Goal: Information Seeking & Learning: Learn about a topic

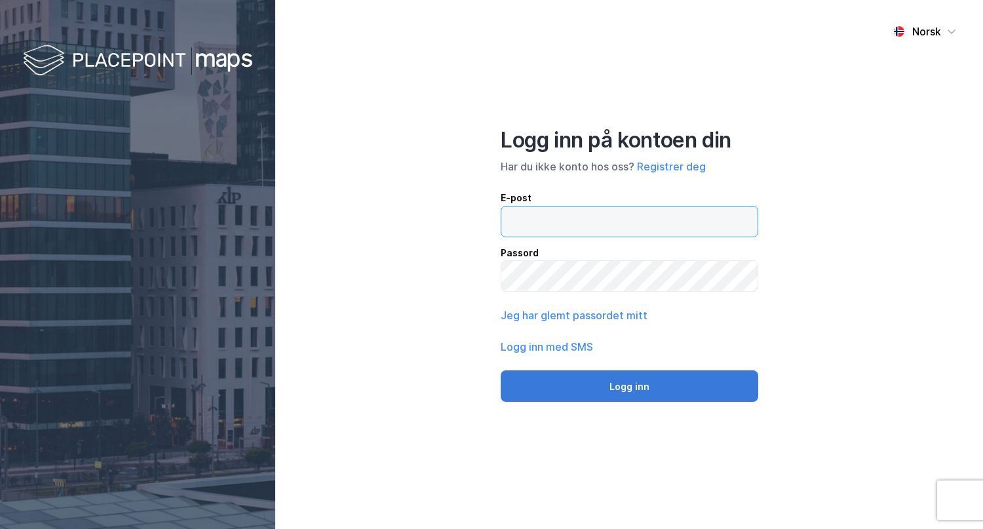
type input "[EMAIL_ADDRESS][DOMAIN_NAME]"
click at [623, 387] on button "Logg inn" at bounding box center [630, 385] width 258 height 31
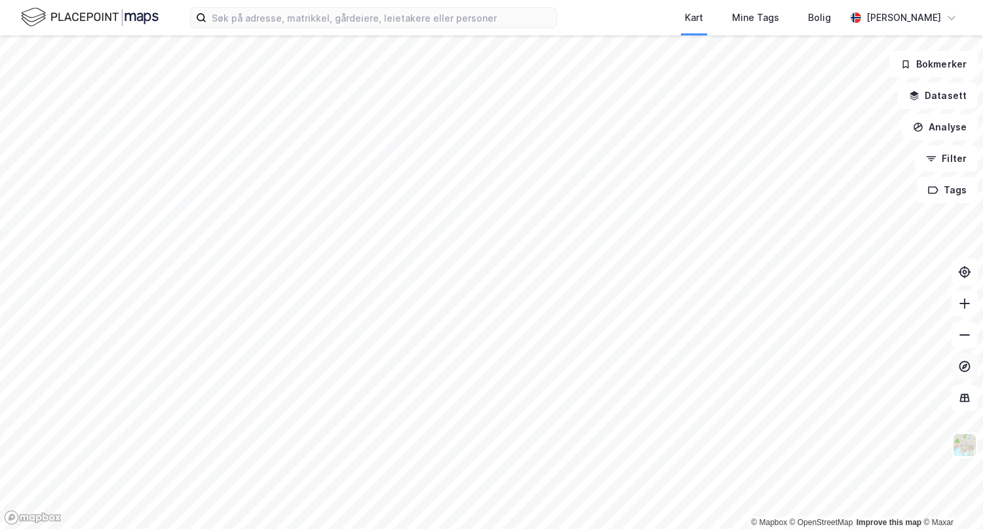
click at [963, 366] on icon at bounding box center [964, 365] width 5 height 5
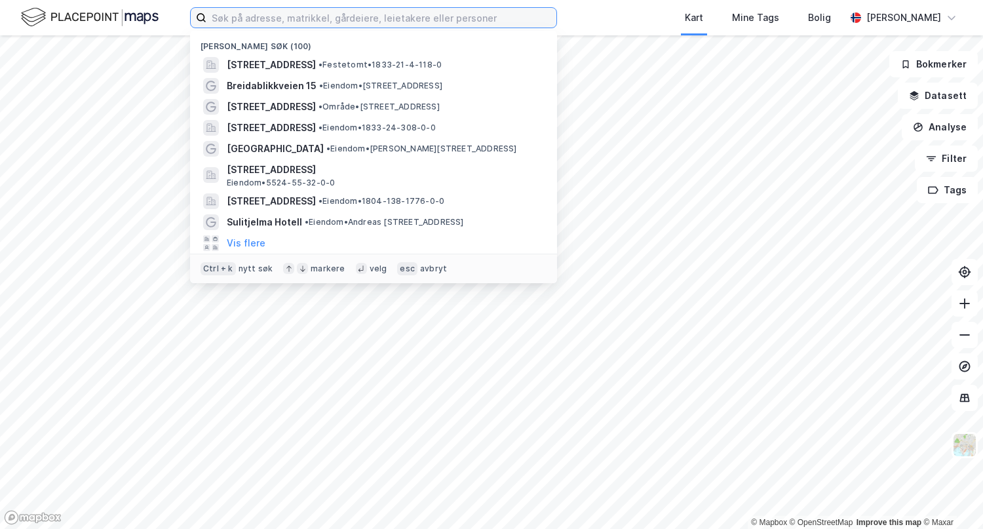
click at [270, 15] on input at bounding box center [381, 18] width 350 height 20
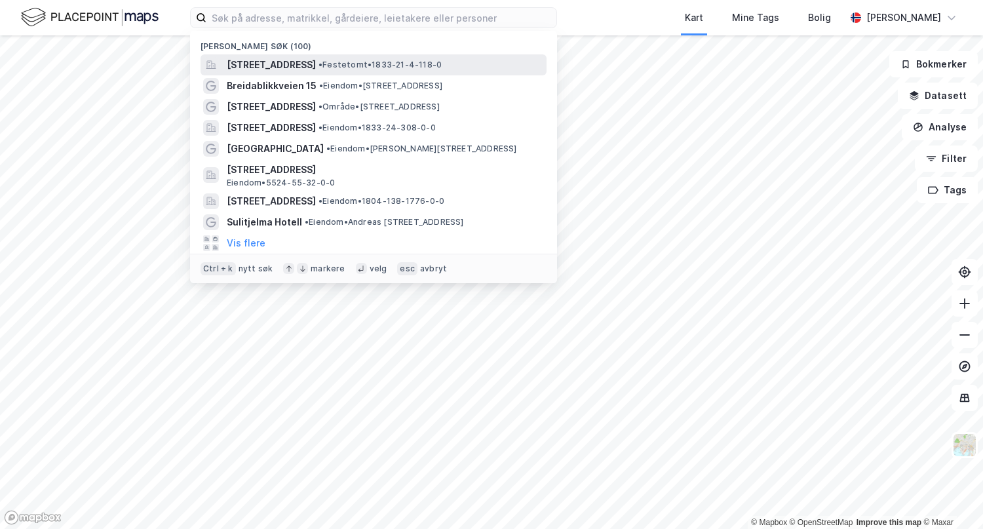
click at [255, 64] on span "[STREET_ADDRESS]" at bounding box center [271, 65] width 89 height 16
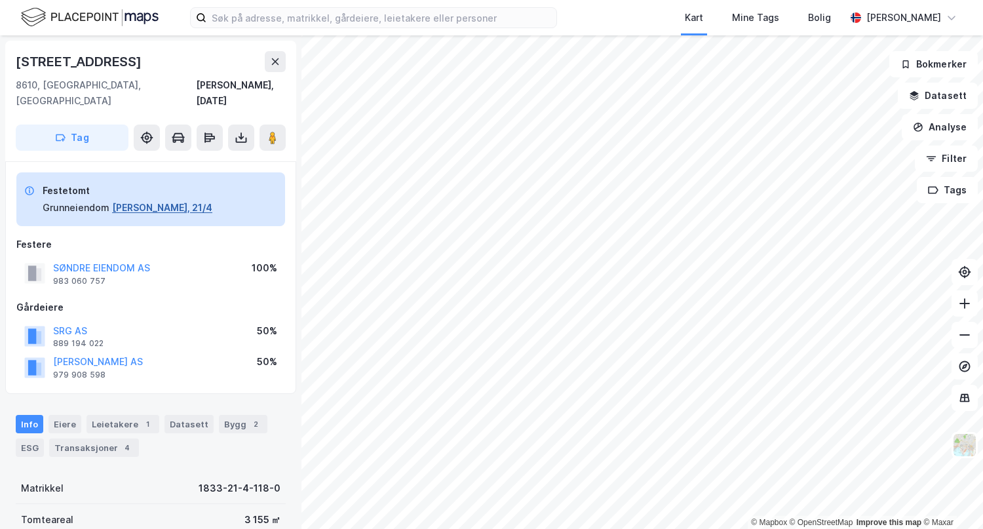
click at [126, 200] on button "[PERSON_NAME], 21/4" at bounding box center [162, 208] width 100 height 16
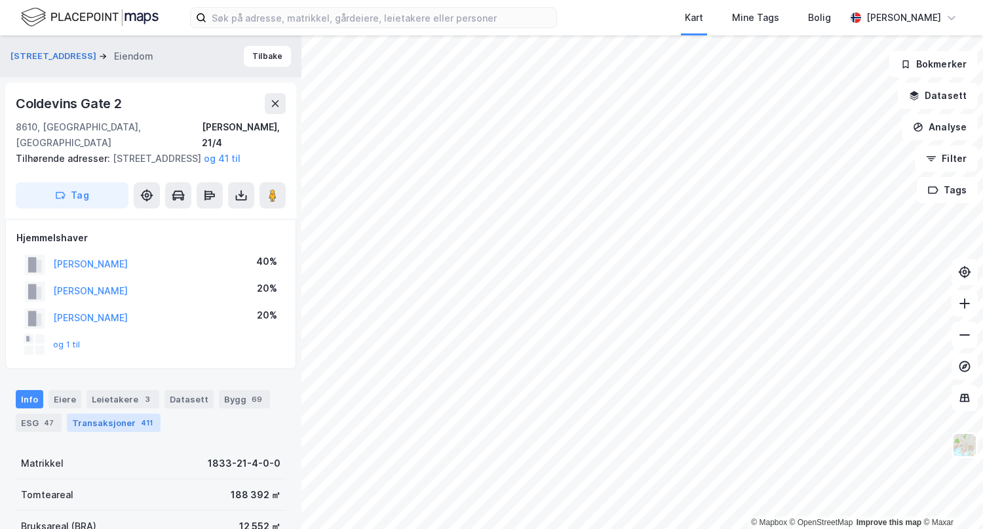
click at [94, 421] on div "Transaksjoner 411" at bounding box center [114, 423] width 94 height 18
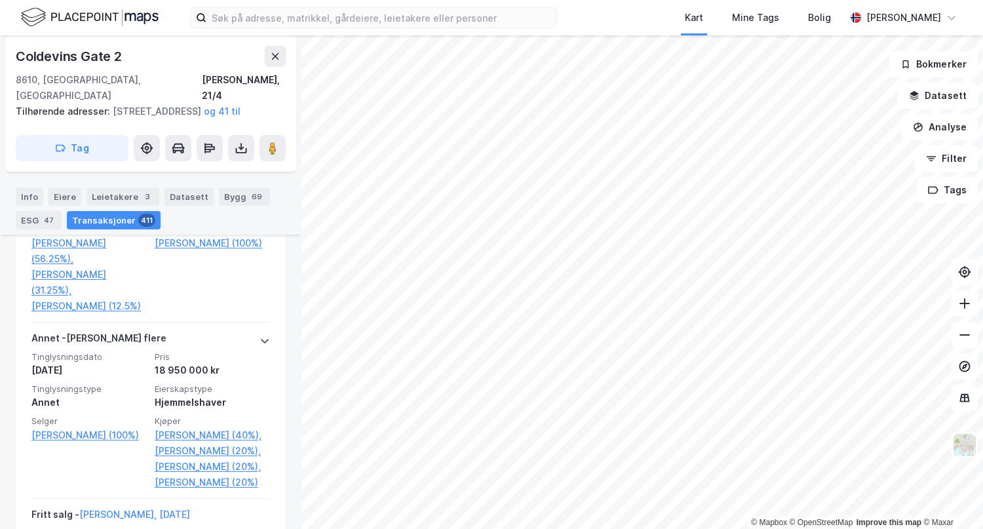
scroll to position [4314, 0]
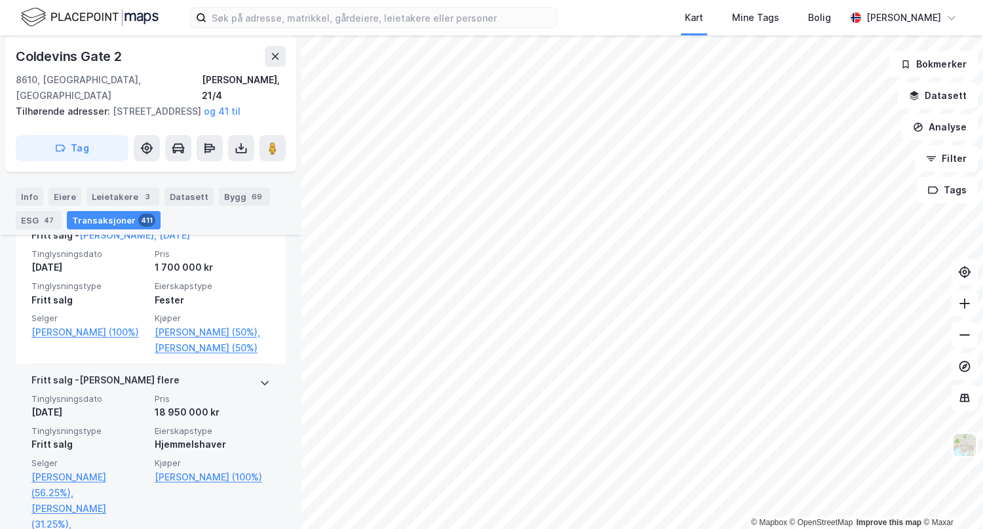
click at [260, 388] on icon at bounding box center [265, 382] width 10 height 10
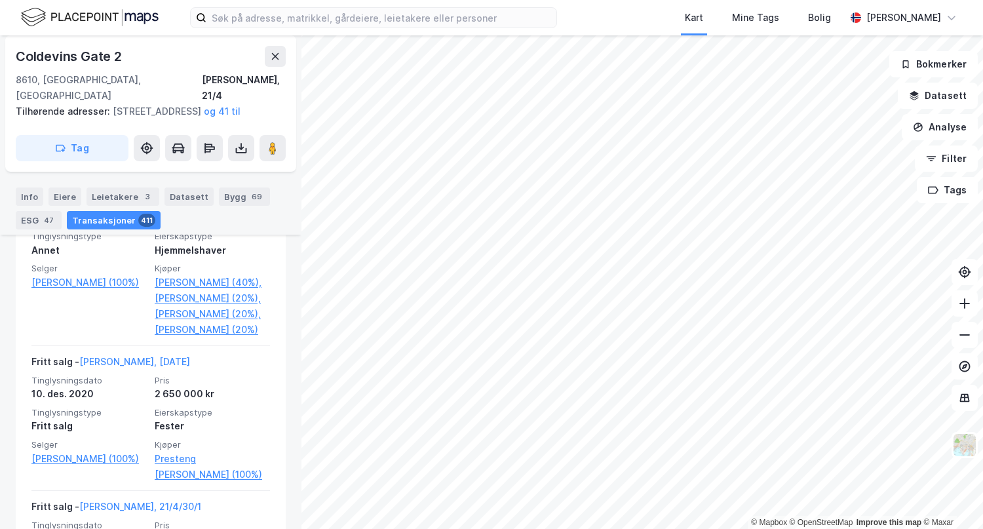
scroll to position [4497, 0]
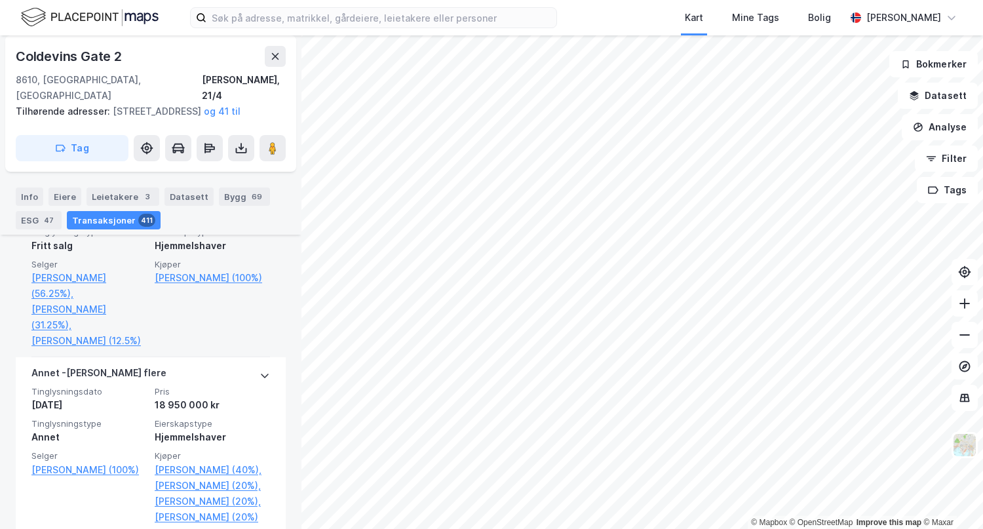
click at [260, 189] on icon at bounding box center [265, 183] width 10 height 10
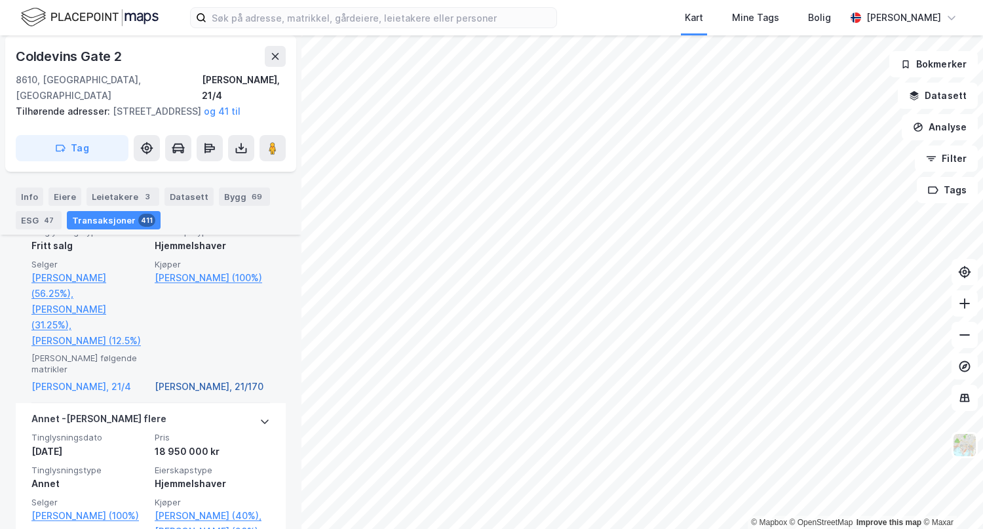
click at [183, 394] on link "[PERSON_NAME], 21/170" at bounding box center [212, 387] width 115 height 16
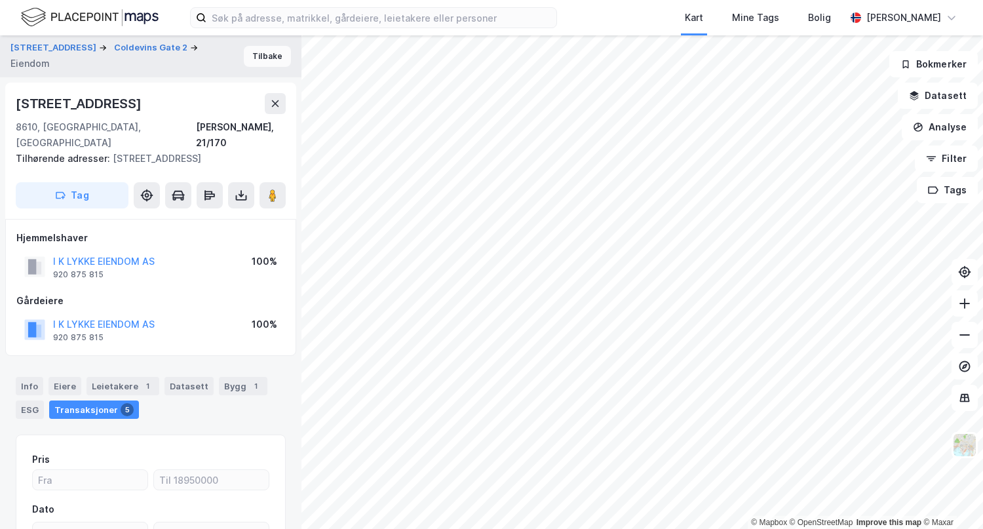
click at [258, 60] on button "Tilbake" at bounding box center [267, 56] width 47 height 21
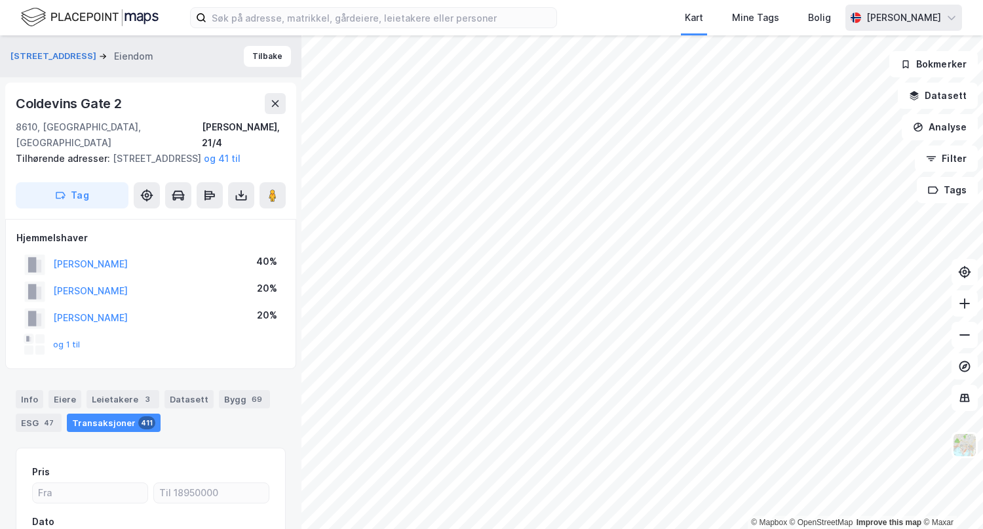
click at [904, 22] on div "[PERSON_NAME]" at bounding box center [903, 18] width 75 height 16
click at [834, 79] on div "Logg ut" at bounding box center [837, 81] width 35 height 16
